Goal: Information Seeking & Learning: Learn about a topic

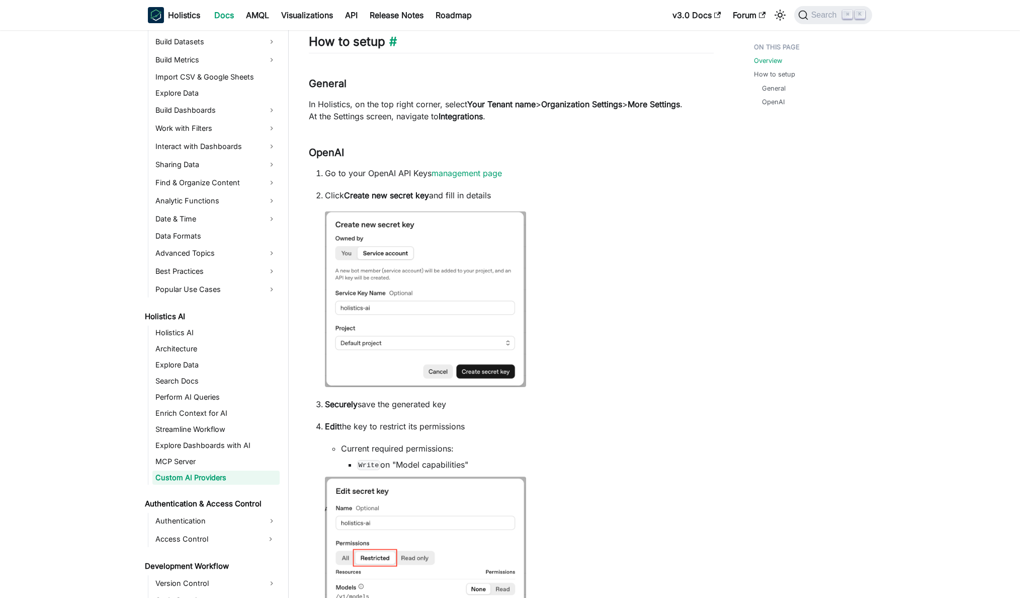
scroll to position [269, 0]
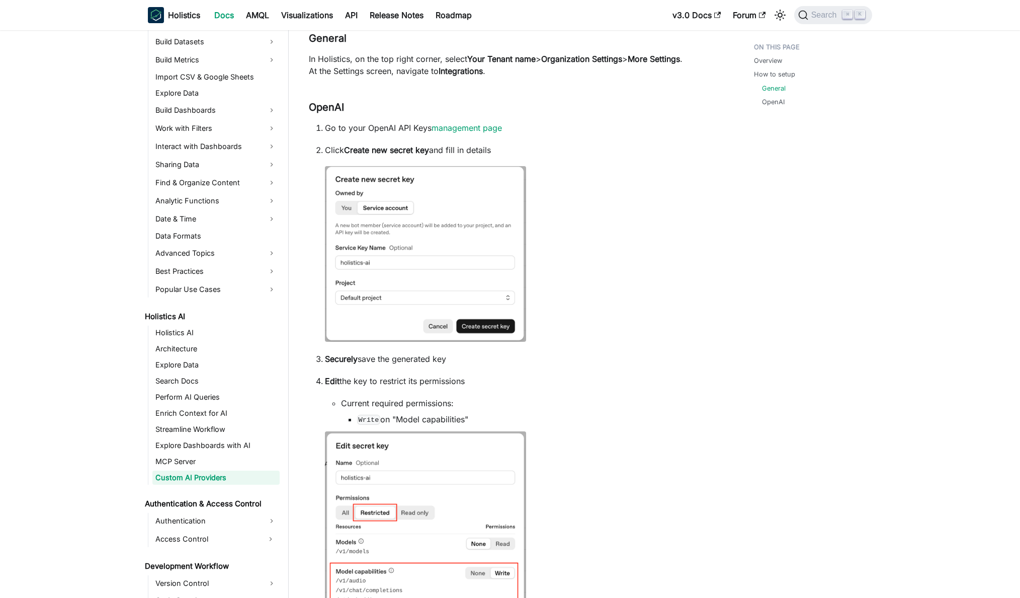
drag, startPoint x: 324, startPoint y: 131, endPoint x: 509, endPoint y: 155, distance: 186.7
click at [509, 155] on ol "Go to your OpenAI API Keys management page Click Create new secret key and fill…" at bounding box center [511, 598] width 405 height 953
click at [509, 155] on p "Click Create new secret key and fill in details" at bounding box center [519, 150] width 389 height 12
drag, startPoint x: 348, startPoint y: 128, endPoint x: 523, endPoint y: 158, distance: 178.2
click at [523, 158] on ol "Go to your OpenAI API Keys management page Click Create new secret key and fill…" at bounding box center [511, 598] width 405 height 953
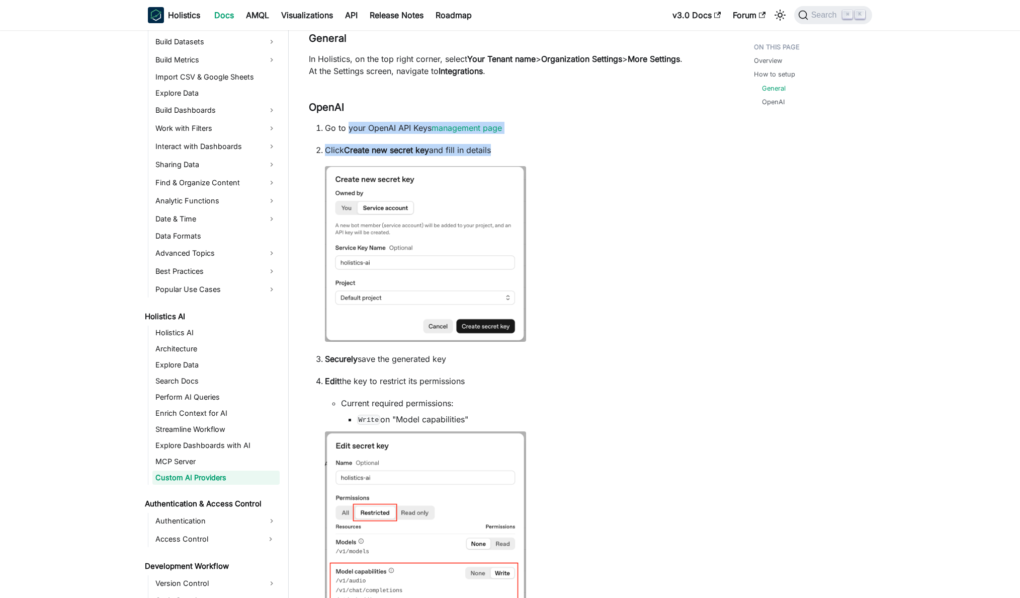
click at [523, 158] on li "Click Create new secret key and fill in details" at bounding box center [519, 244] width 389 height 201
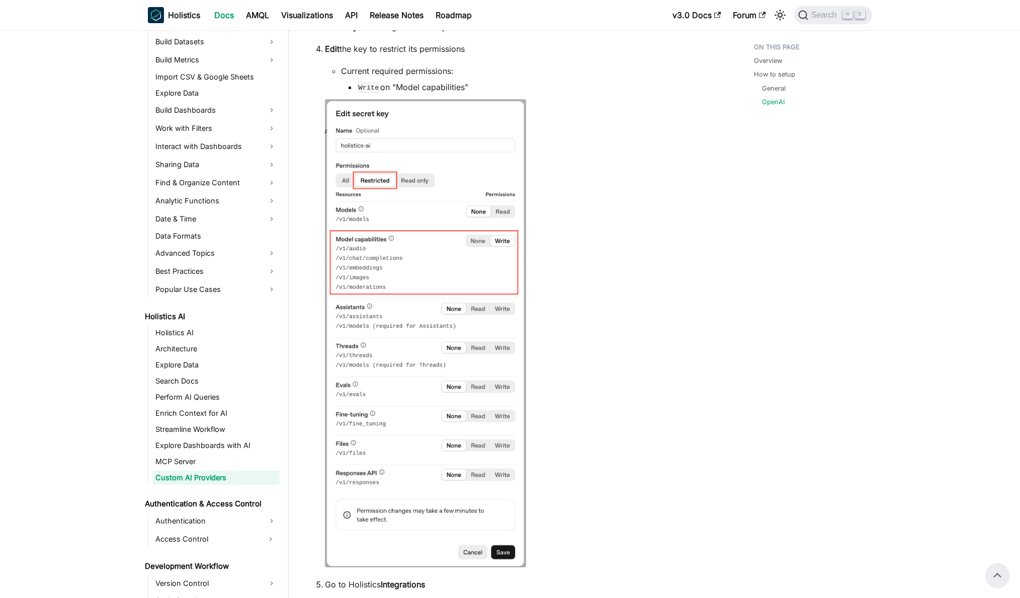
scroll to position [592, 0]
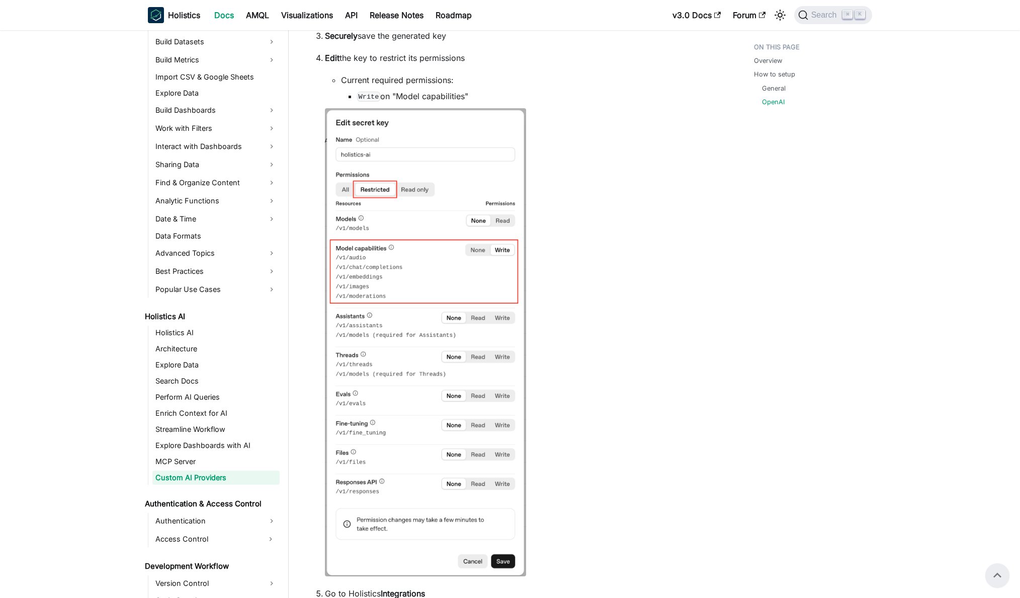
drag, startPoint x: 343, startPoint y: 80, endPoint x: 457, endPoint y: 82, distance: 114.7
click at [457, 82] on li "Current required permissions: Write on "Model capabilities"" at bounding box center [527, 88] width 373 height 28
click at [189, 446] on link "Explore Dashboards with AI" at bounding box center [215, 445] width 127 height 14
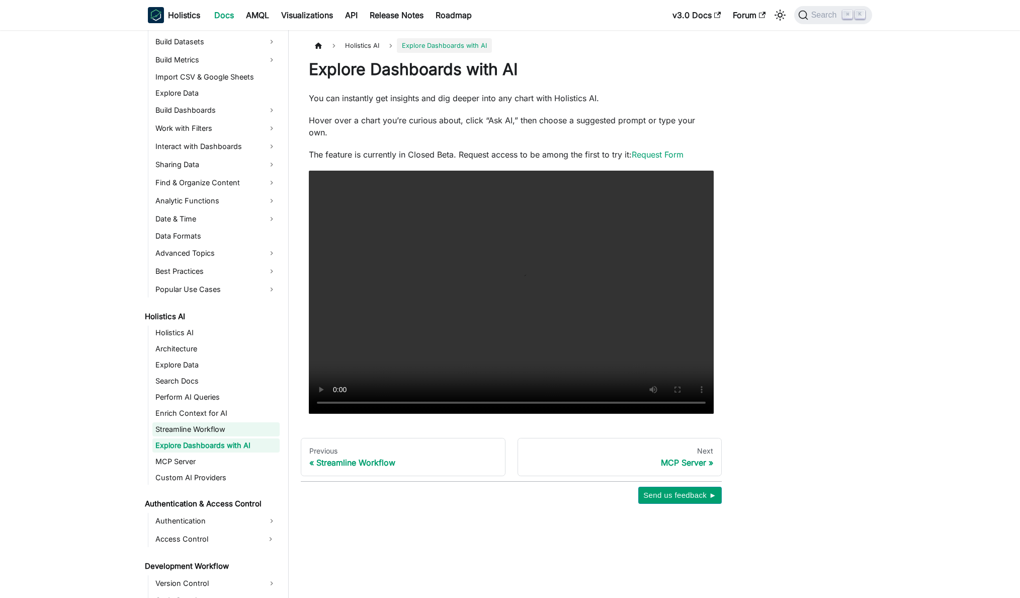
click at [186, 429] on link "Streamline Workflow" at bounding box center [215, 429] width 127 height 14
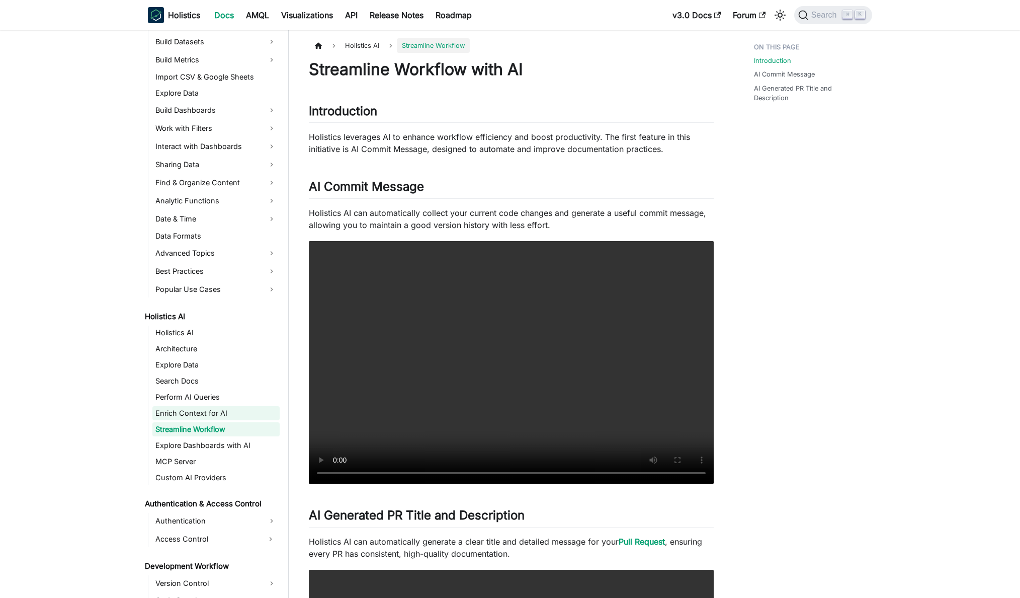
click at [190, 412] on link "Enrich Context for AI" at bounding box center [215, 413] width 127 height 14
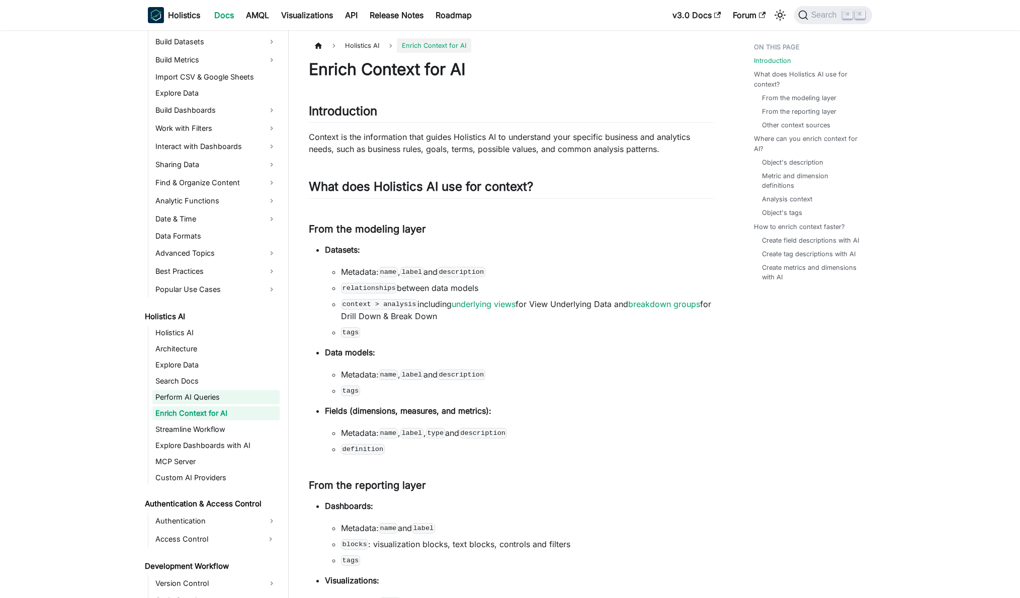
click at [194, 400] on link "Perform AI Queries" at bounding box center [215, 397] width 127 height 14
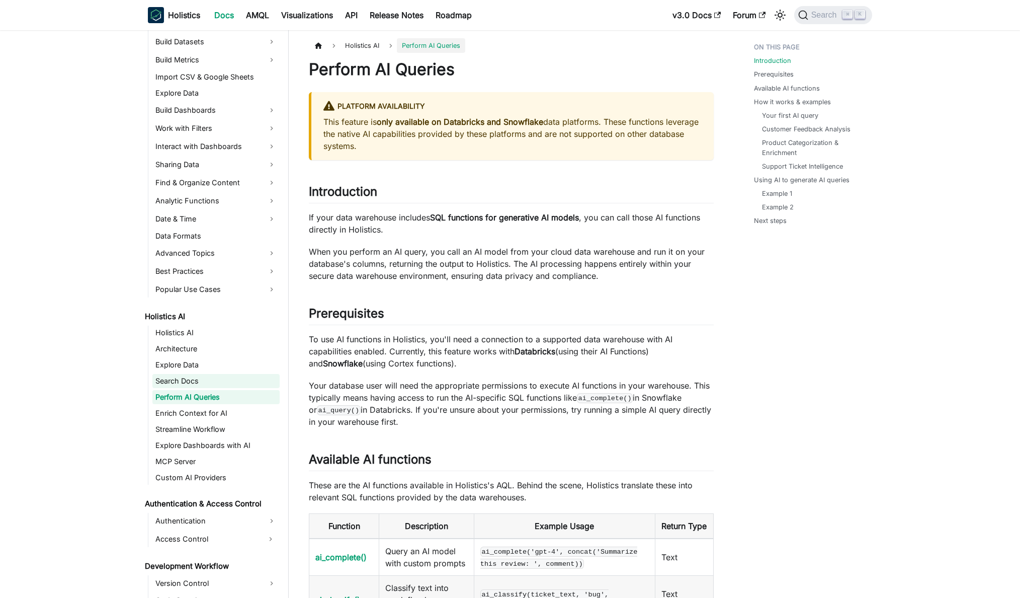
click at [189, 381] on link "Search Docs" at bounding box center [215, 381] width 127 height 14
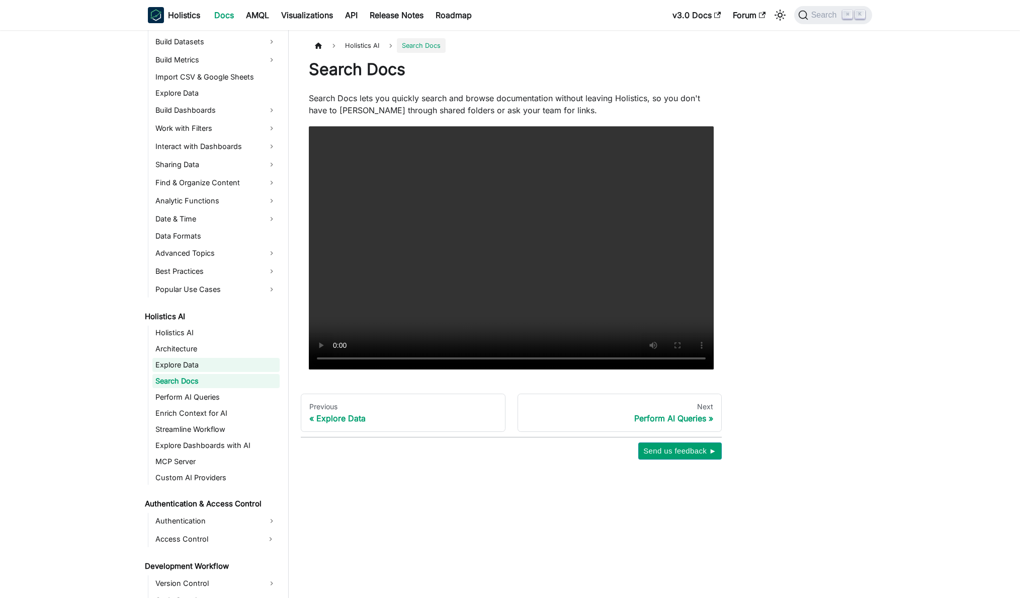
click at [191, 365] on link "Explore Data" at bounding box center [215, 365] width 127 height 14
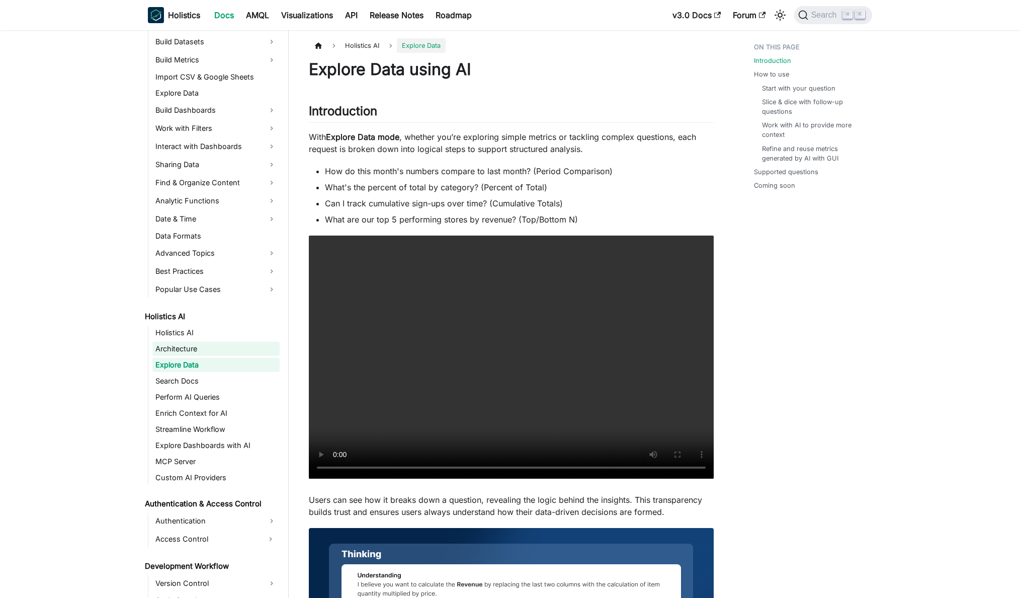
click at [190, 353] on link "Architecture" at bounding box center [215, 349] width 127 height 14
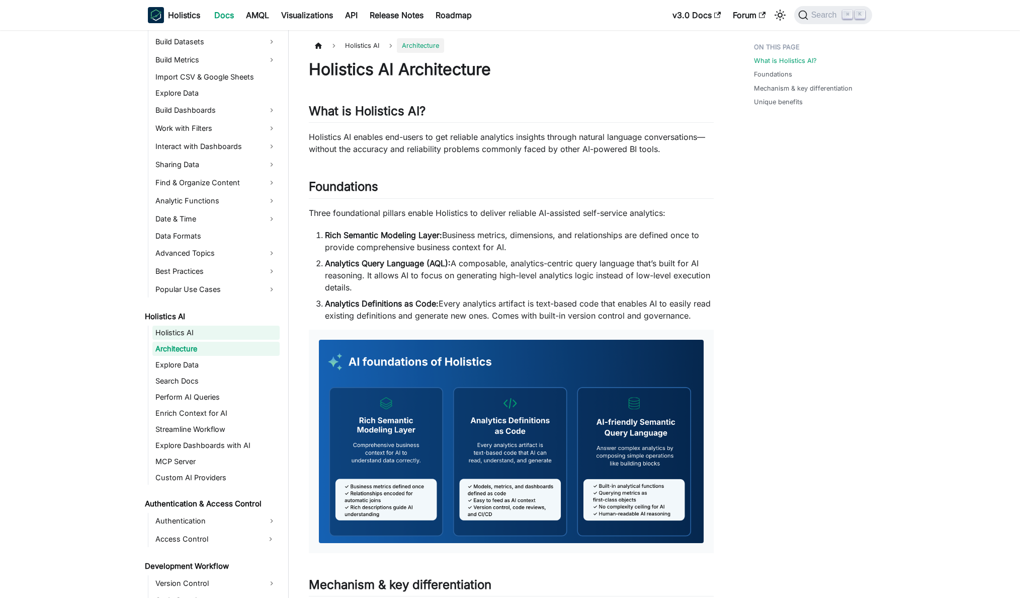
click at [189, 336] on link "Holistics AI" at bounding box center [215, 333] width 127 height 14
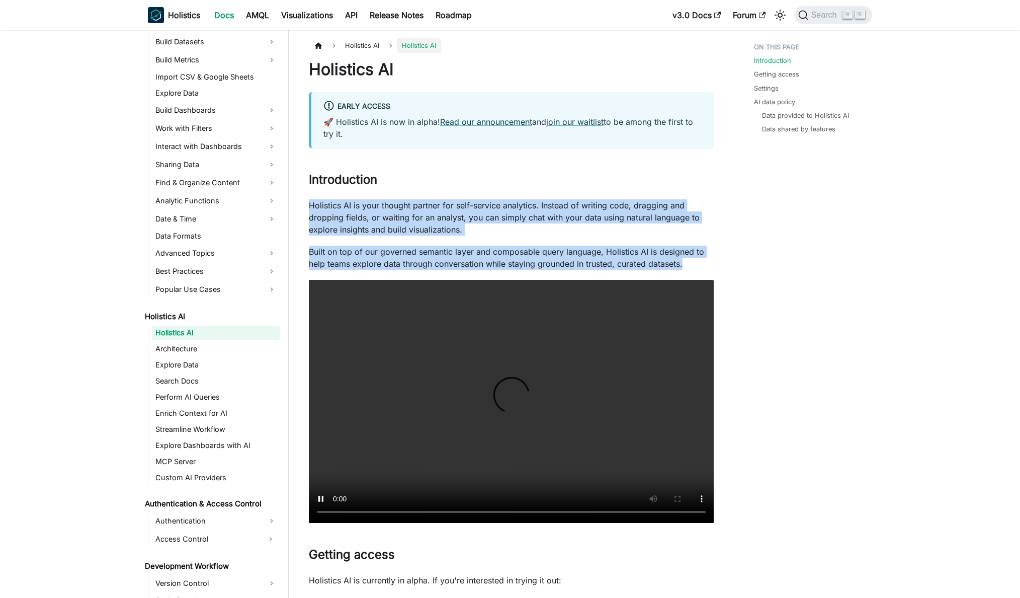
drag, startPoint x: 310, startPoint y: 203, endPoint x: 691, endPoint y: 268, distance: 386.3
click at [691, 268] on p "Built on top of our governed semantic layer and composable query language, Holi…" at bounding box center [511, 258] width 405 height 24
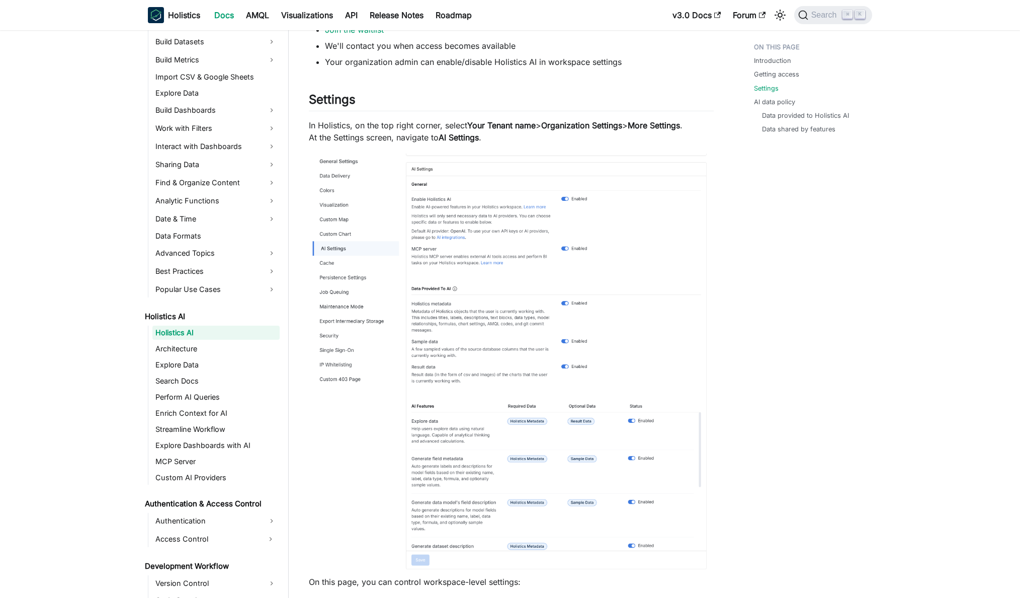
scroll to position [709, 0]
